Goal: Use online tool/utility: Utilize a website feature to perform a specific function

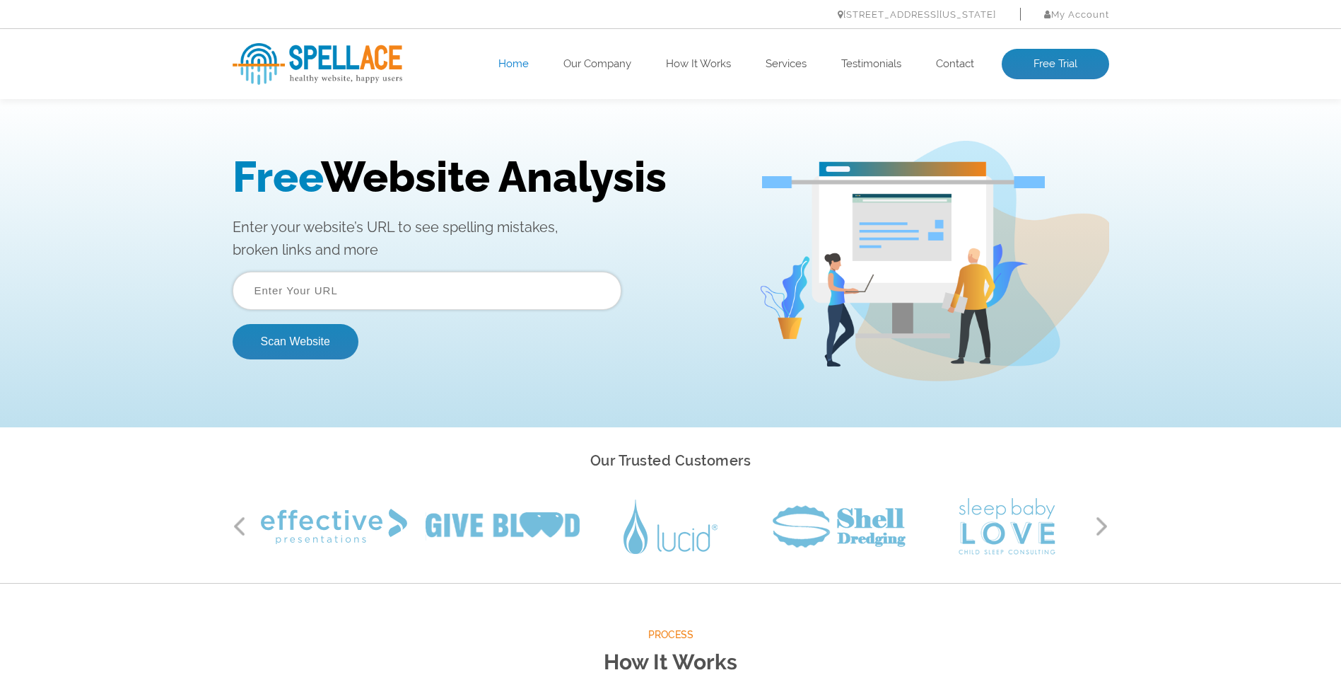
click at [316, 291] on input "text" at bounding box center [427, 291] width 389 height 38
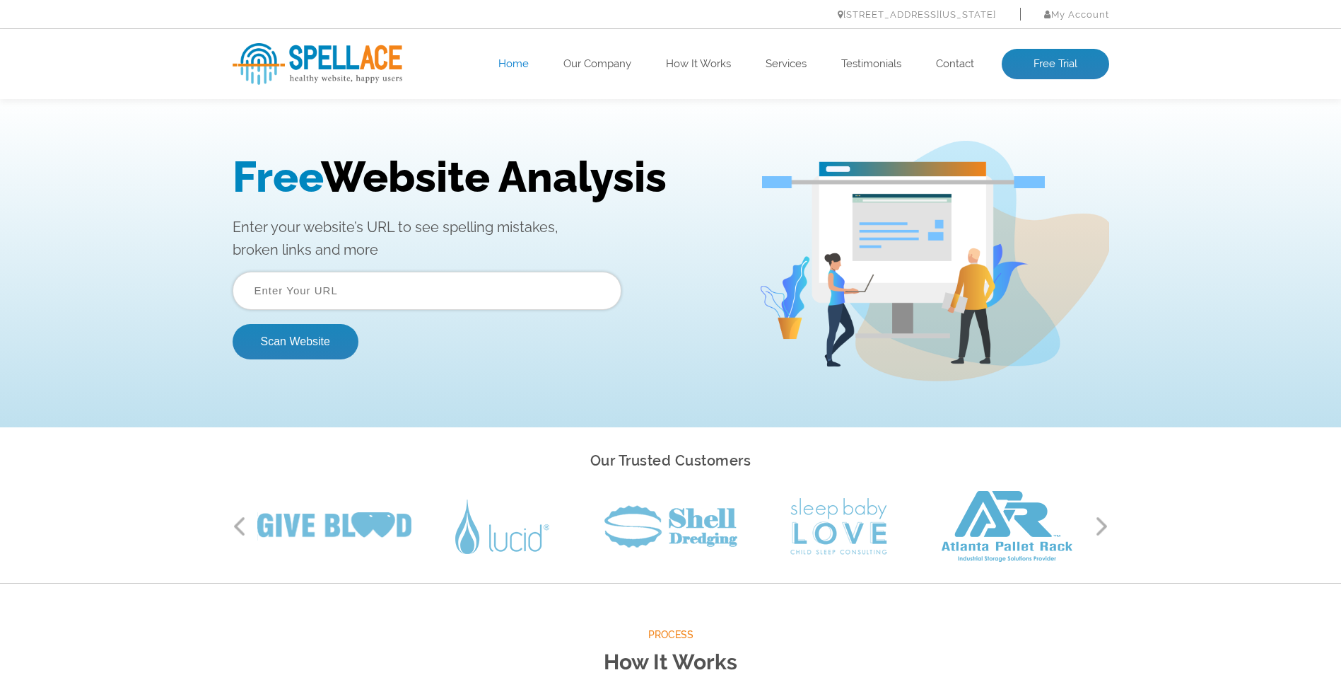
paste input "https://saltonthewater.com/"
type input "https://saltonthewater.com/"
click at [294, 327] on button "Scan Website" at bounding box center [296, 341] width 126 height 35
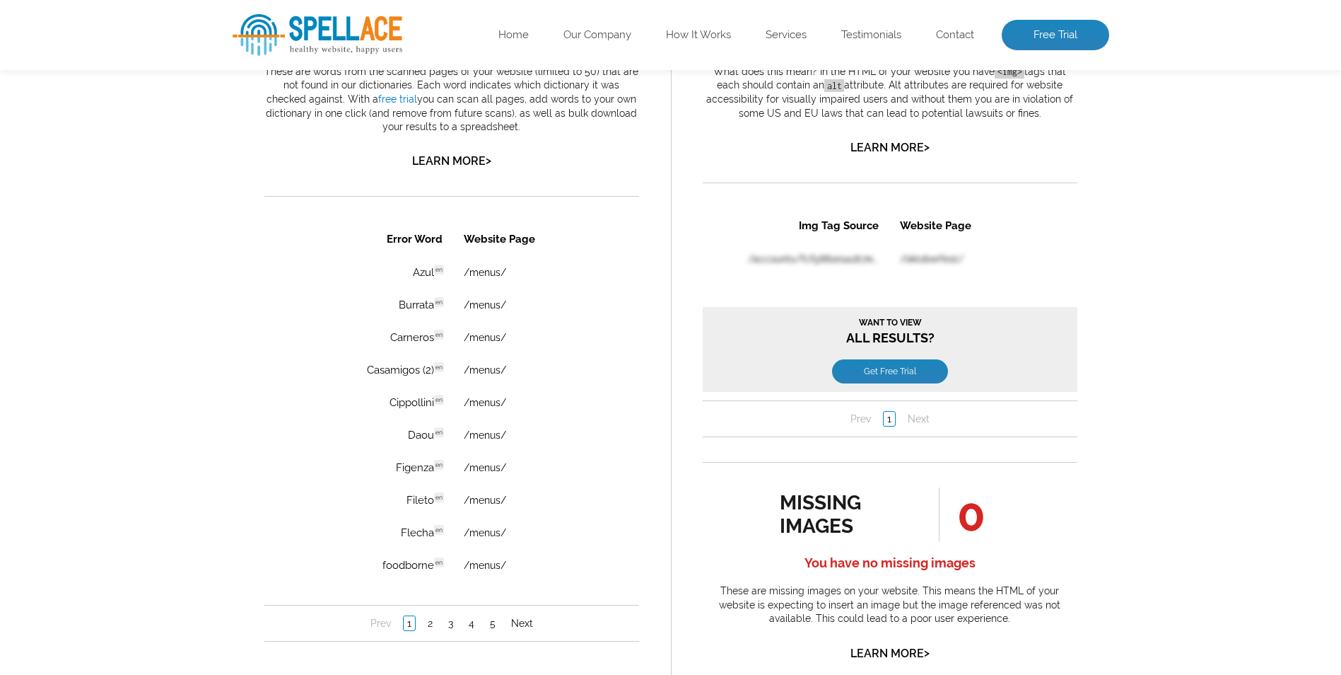
scroll to position [919, 0]
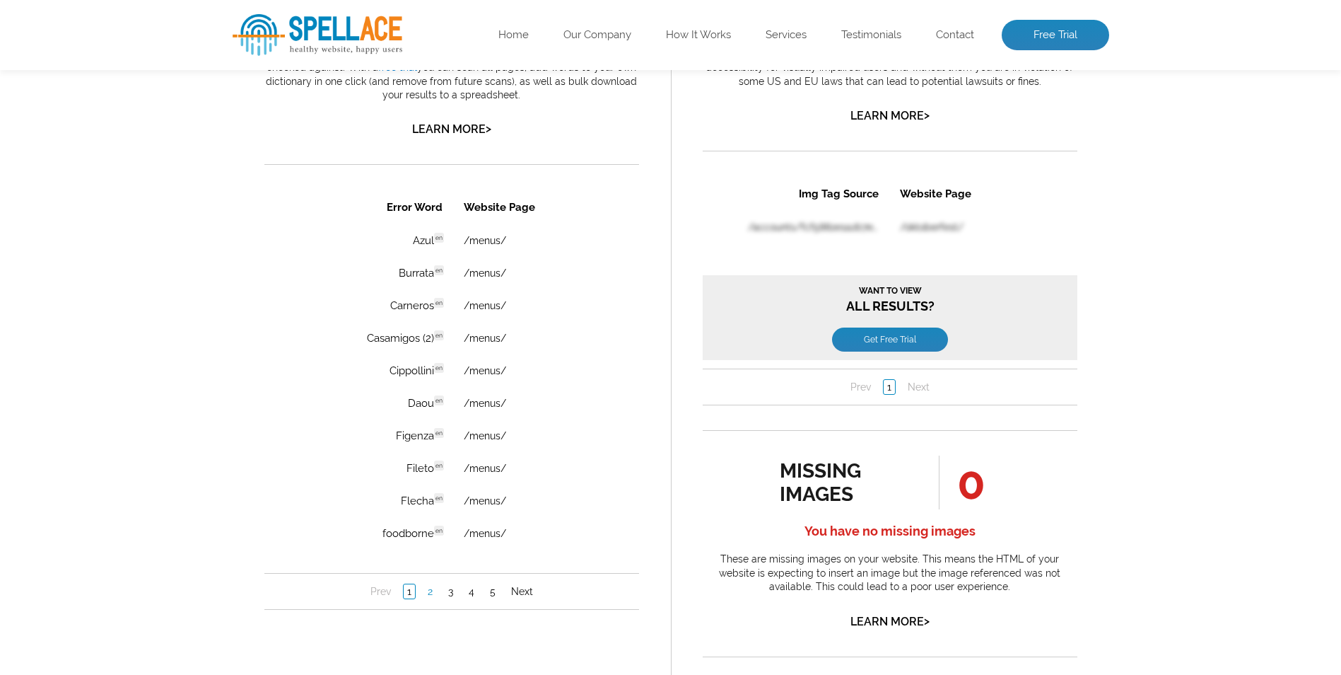
click at [430, 590] on link "2" at bounding box center [430, 591] width 12 height 14
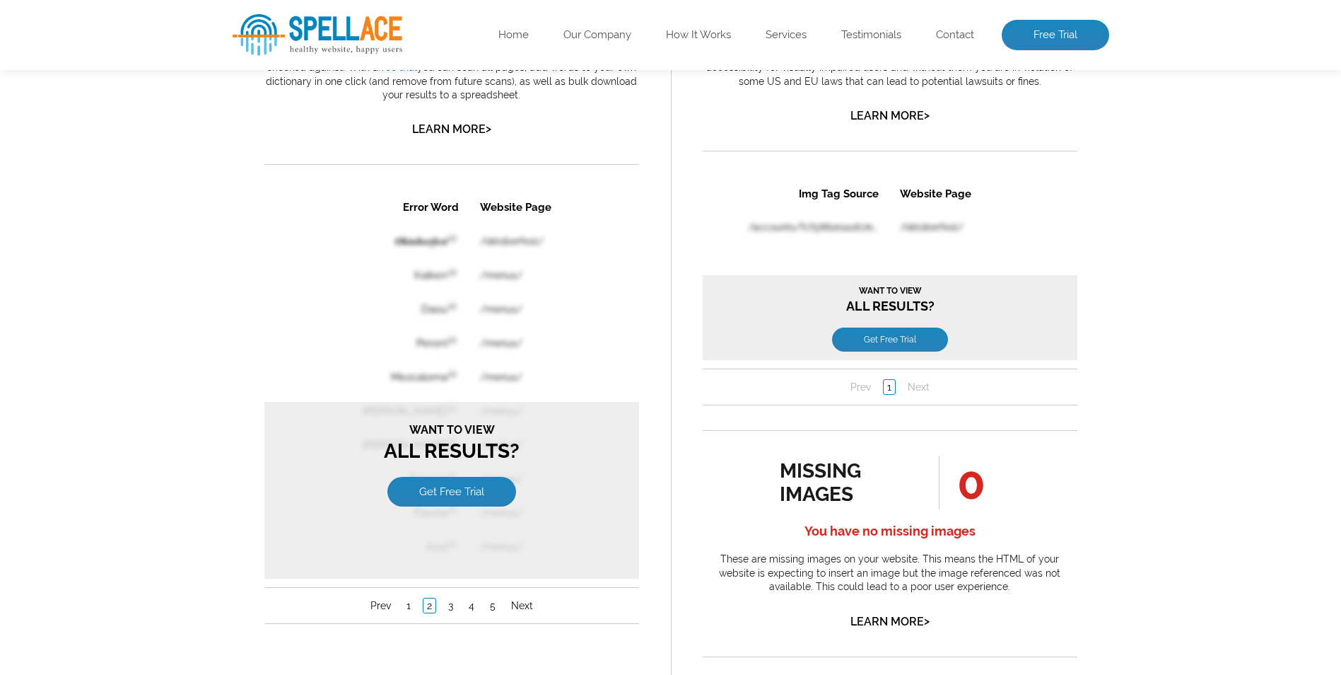
scroll to position [0, 0]
click at [449, 610] on link "3" at bounding box center [450, 605] width 12 height 14
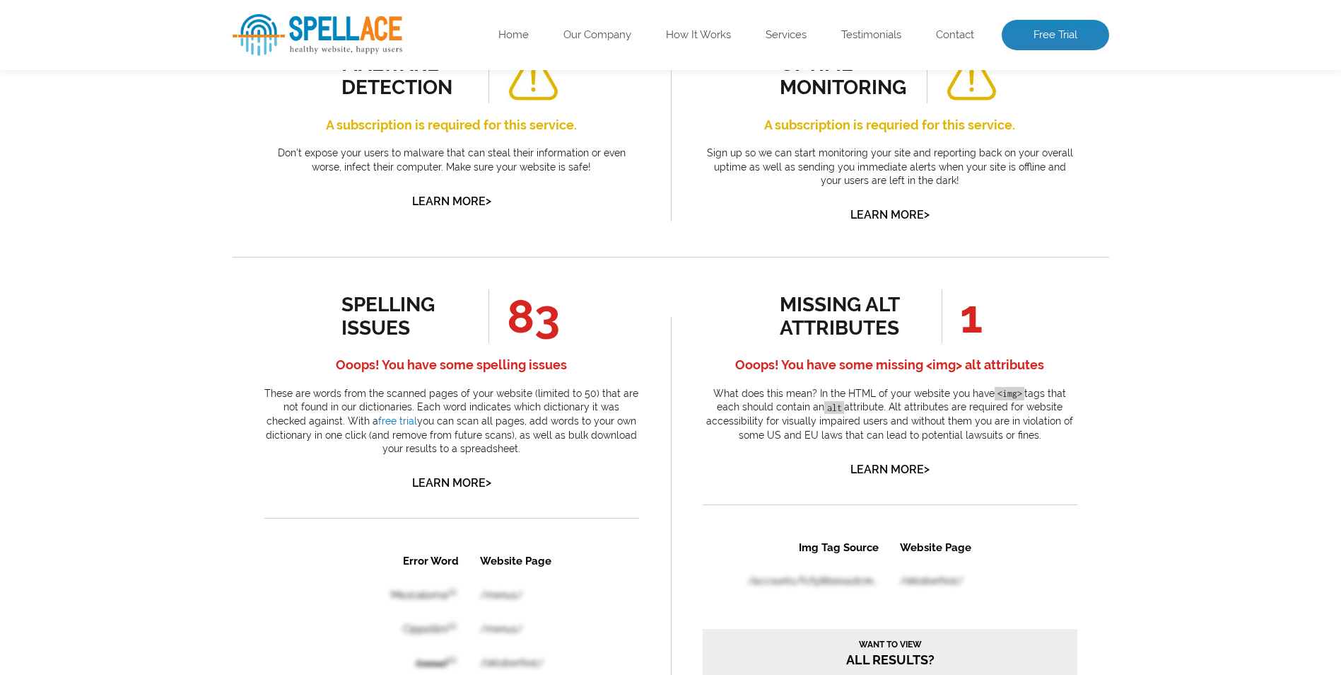
scroll to position [990, 0]
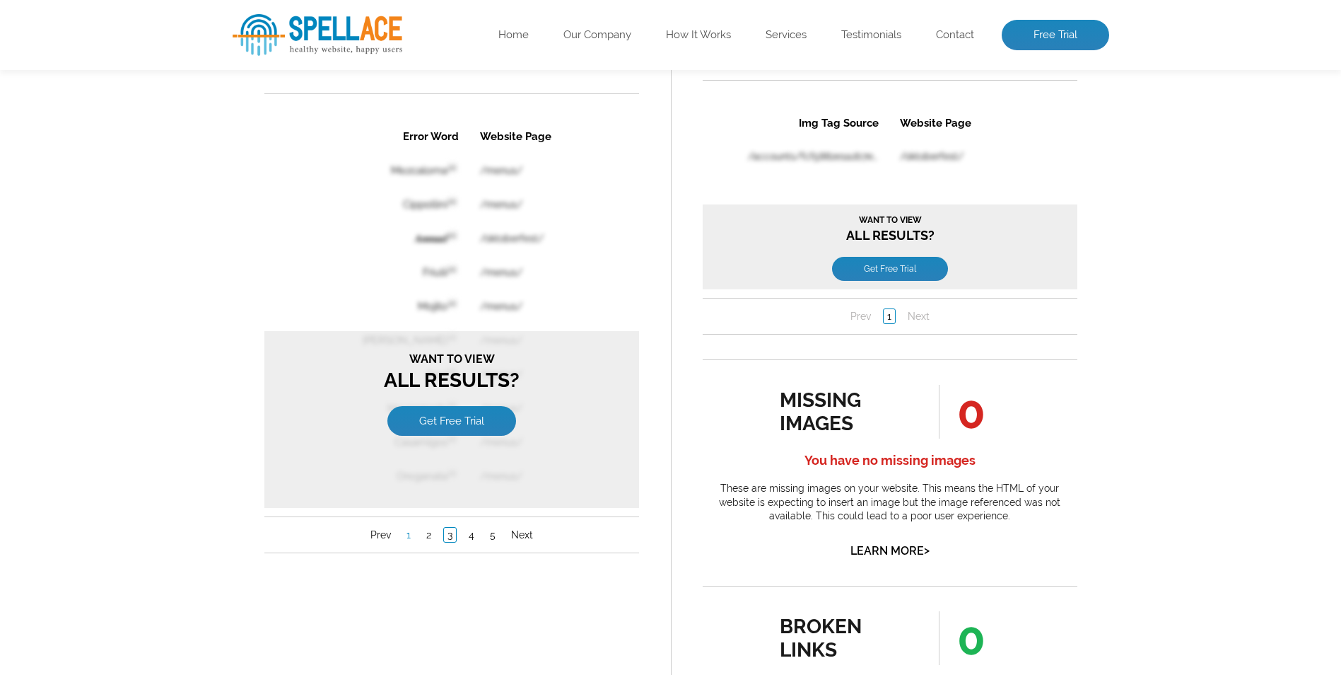
click at [409, 537] on link "1" at bounding box center [407, 534] width 11 height 14
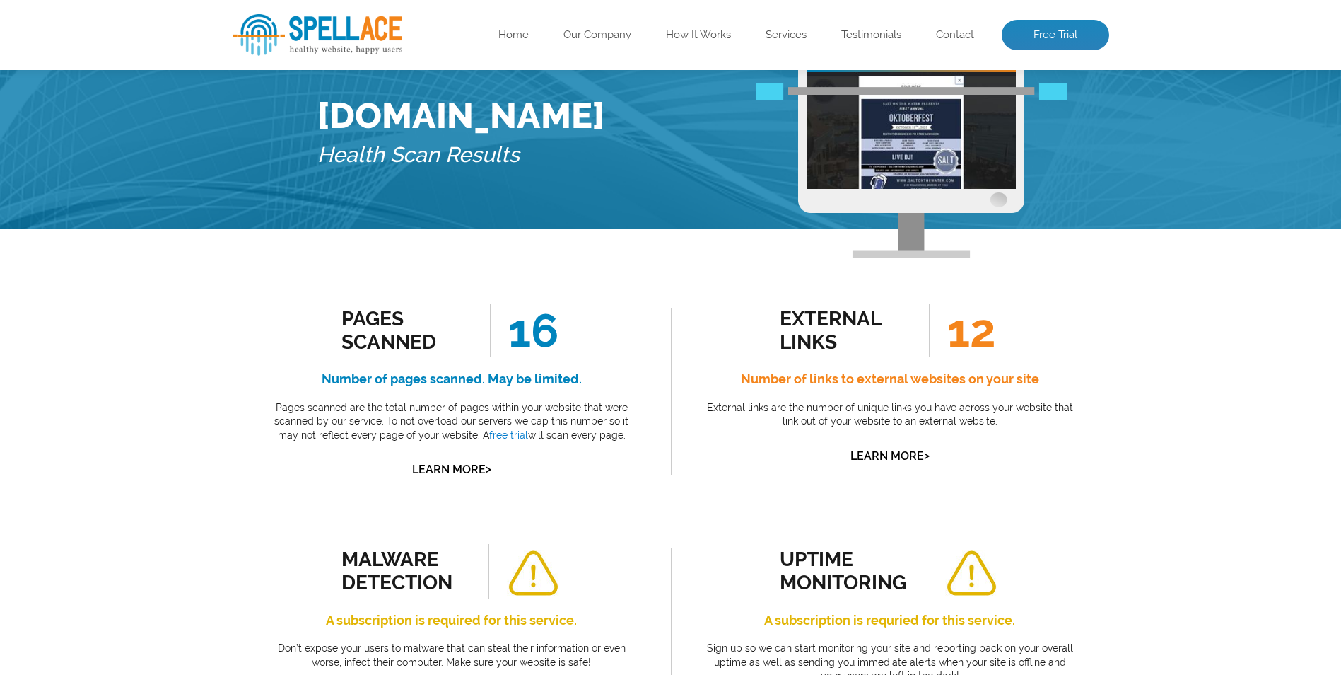
scroll to position [0, 0]
